Goal: Obtain resource: Obtain resource

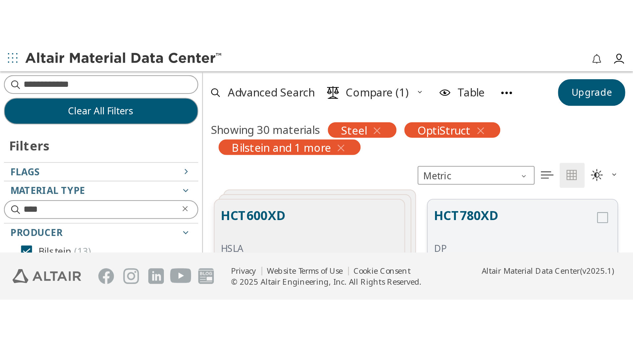
scroll to position [279, 542]
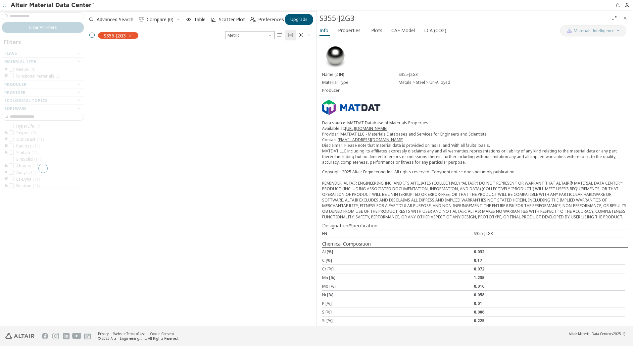
scroll to position [279, 226]
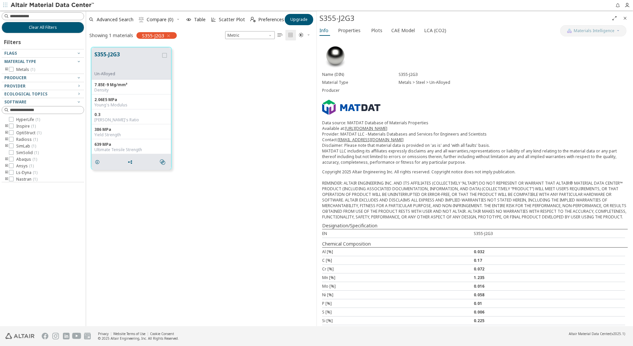
click at [216, 138] on div "S355-J2G3 Un-Alloyed 7.85E-9 Mg/mm³ Density 2.06E5 MPa Young's Modulus 0.3 Pois…" at bounding box center [201, 108] width 231 height 132
click at [395, 28] on span "CAE Model" at bounding box center [404, 30] width 24 height 11
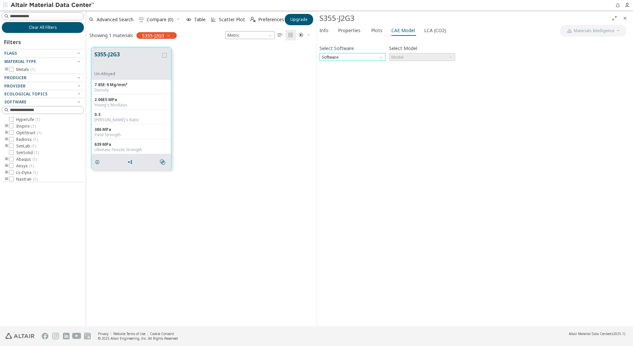
click at [350, 59] on span "Software" at bounding box center [353, 57] width 66 height 8
click at [342, 83] on span "OptiStruct" at bounding box center [352, 81] width 61 height 5
click at [427, 57] on span "Model" at bounding box center [422, 57] width 66 height 8
click at [402, 65] on span "Mat1" at bounding box center [397, 65] width 10 height 5
